Goal: Information Seeking & Learning: Understand process/instructions

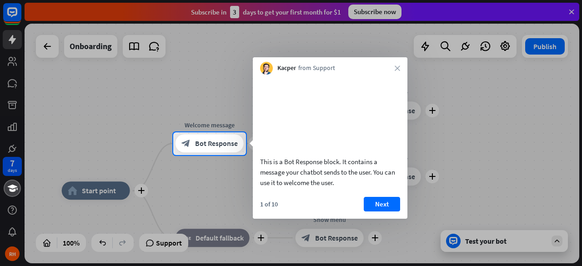
click at [134, 123] on div at bounding box center [291, 66] width 582 height 132
click at [377, 212] on button "Next" at bounding box center [382, 204] width 36 height 15
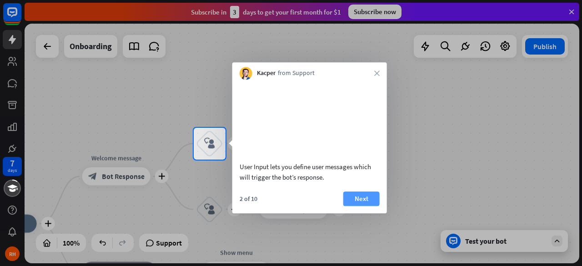
click at [359, 206] on button "Next" at bounding box center [361, 199] width 36 height 15
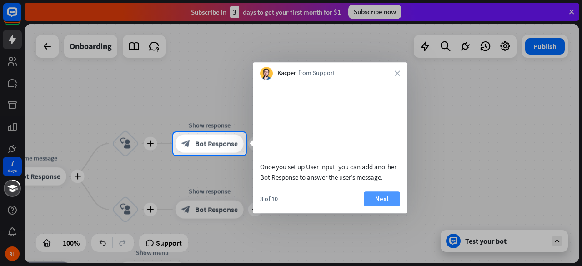
click at [388, 206] on button "Next" at bounding box center [382, 199] width 36 height 15
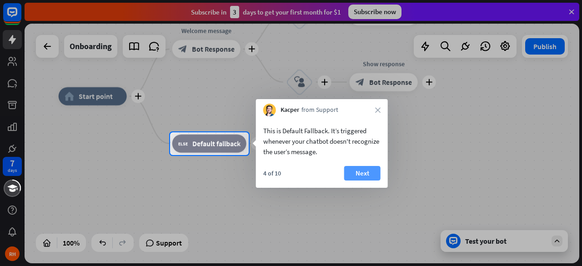
click at [369, 177] on button "Next" at bounding box center [362, 173] width 36 height 15
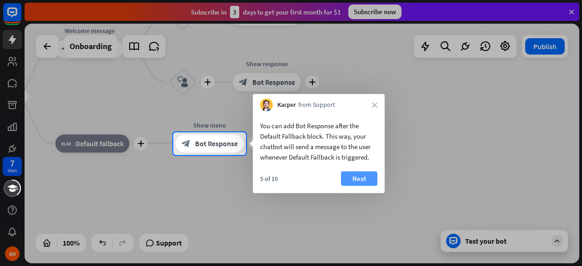
click at [373, 180] on button "Next" at bounding box center [359, 178] width 36 height 15
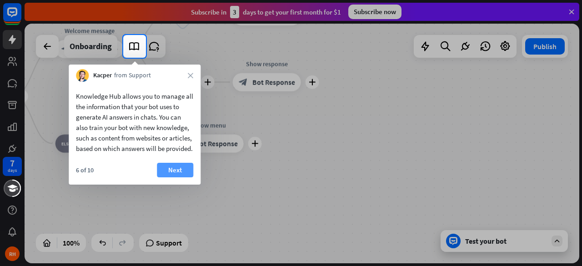
click at [188, 177] on button "Next" at bounding box center [175, 170] width 36 height 15
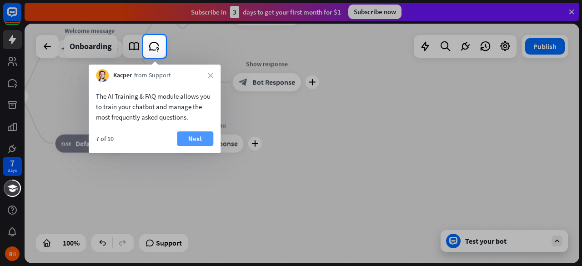
click at [199, 140] on button "Next" at bounding box center [195, 138] width 36 height 15
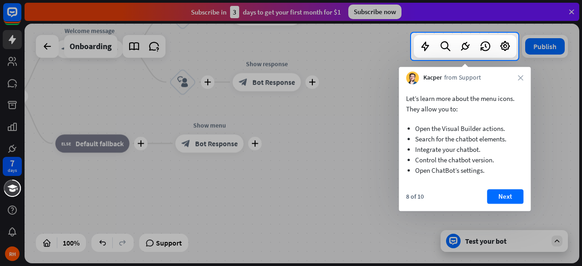
click at [518, 80] on div "Kacper from Support close" at bounding box center [465, 75] width 132 height 17
click at [522, 77] on icon "close" at bounding box center [520, 77] width 5 height 5
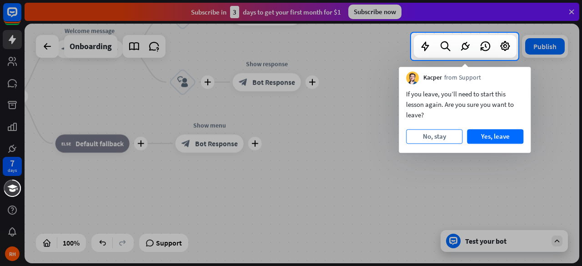
click at [439, 136] on button "No, stay" at bounding box center [434, 136] width 56 height 15
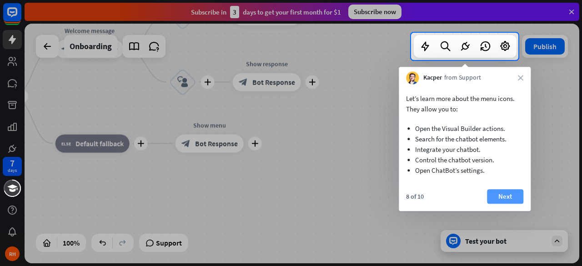
click at [505, 197] on button "Next" at bounding box center [505, 196] width 36 height 15
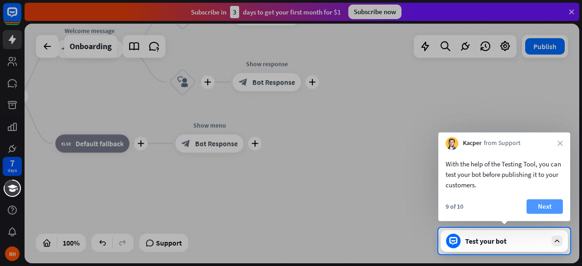
click at [544, 202] on button "Next" at bounding box center [545, 206] width 36 height 15
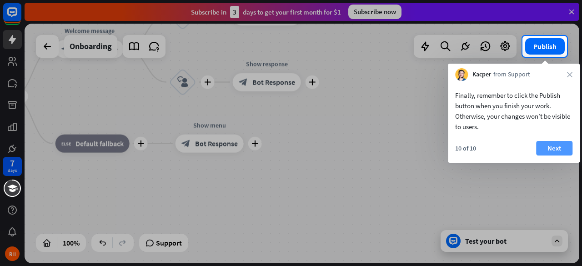
click at [569, 142] on button "Next" at bounding box center [554, 148] width 36 height 15
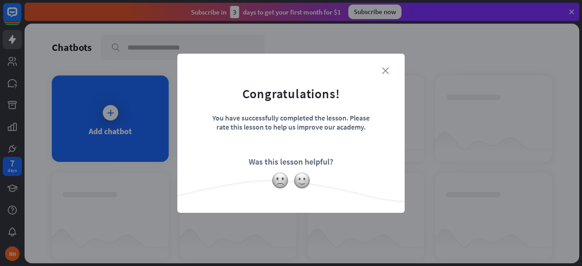
click at [386, 69] on icon "close" at bounding box center [385, 70] width 7 height 7
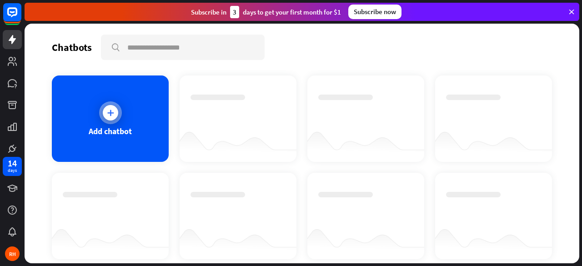
click at [103, 116] on div at bounding box center [110, 112] width 15 height 15
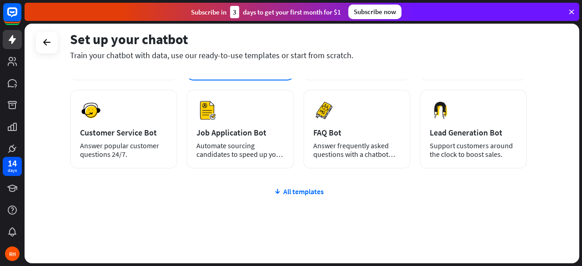
scroll to position [112, 0]
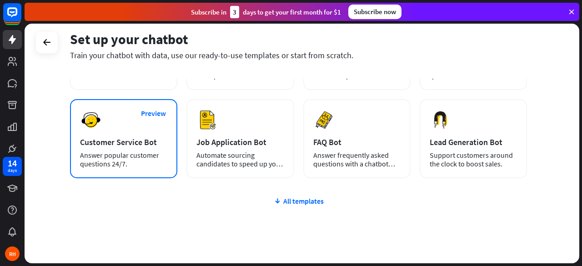
click at [145, 154] on div "Answer popular customer questions 24/7." at bounding box center [123, 159] width 87 height 17
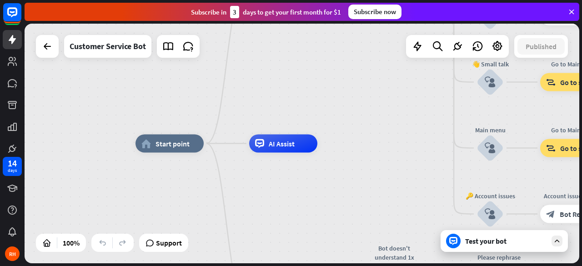
click at [487, 247] on div "Test your bot" at bounding box center [504, 241] width 127 height 22
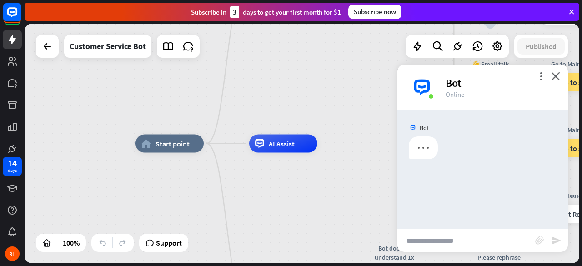
click at [442, 239] on input "text" at bounding box center [467, 240] width 138 height 23
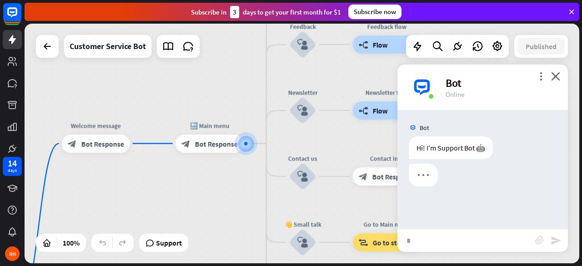
type input "**"
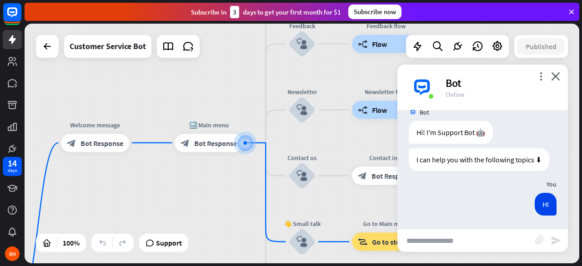
drag, startPoint x: 442, startPoint y: 239, endPoint x: 435, endPoint y: 200, distance: 39.8
click at [435, 200] on div "more_vert close Bot Online Bot Hi! I'm Support Bot 🤖 [DATE] 11:37 PM Show JSON …" at bounding box center [483, 158] width 171 height 187
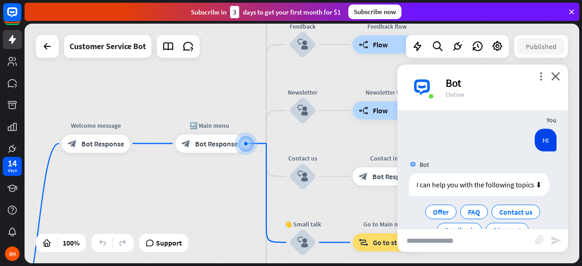
scroll to position [82, 0]
